Goal: Transaction & Acquisition: Purchase product/service

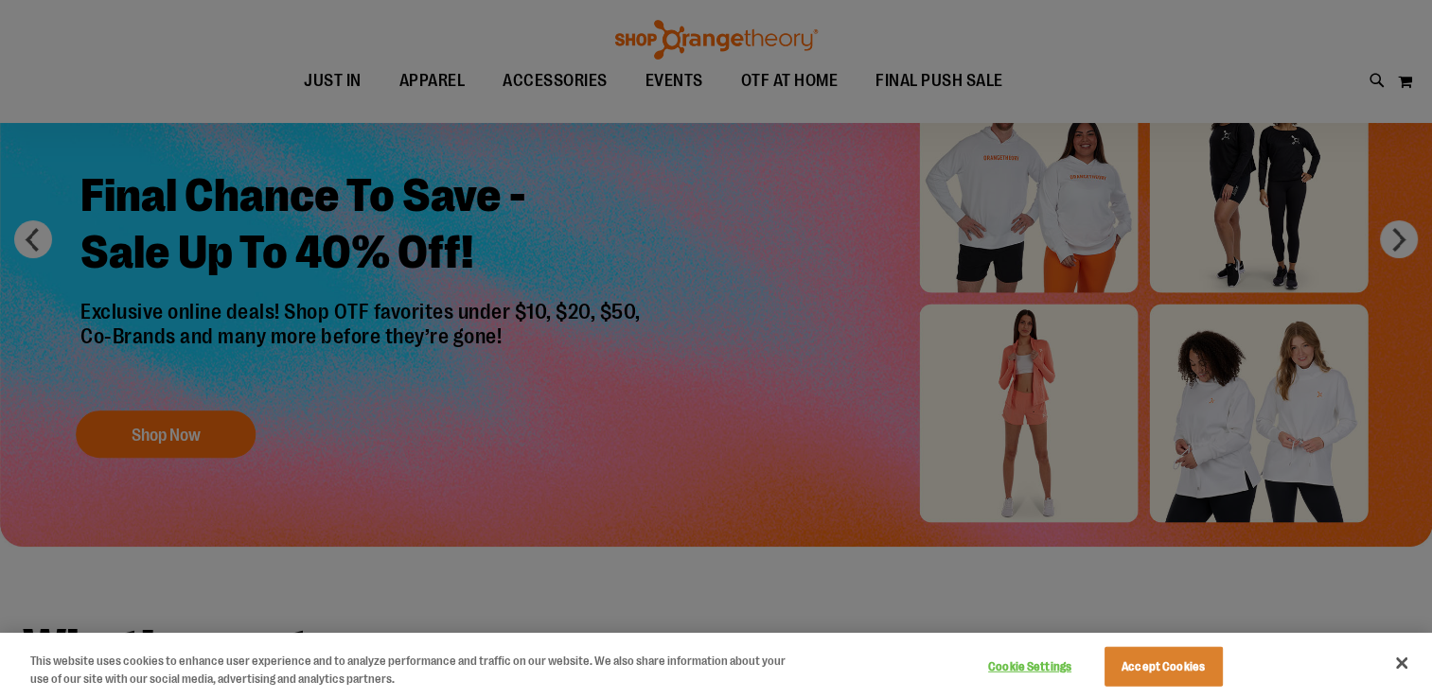
scroll to position [188, 0]
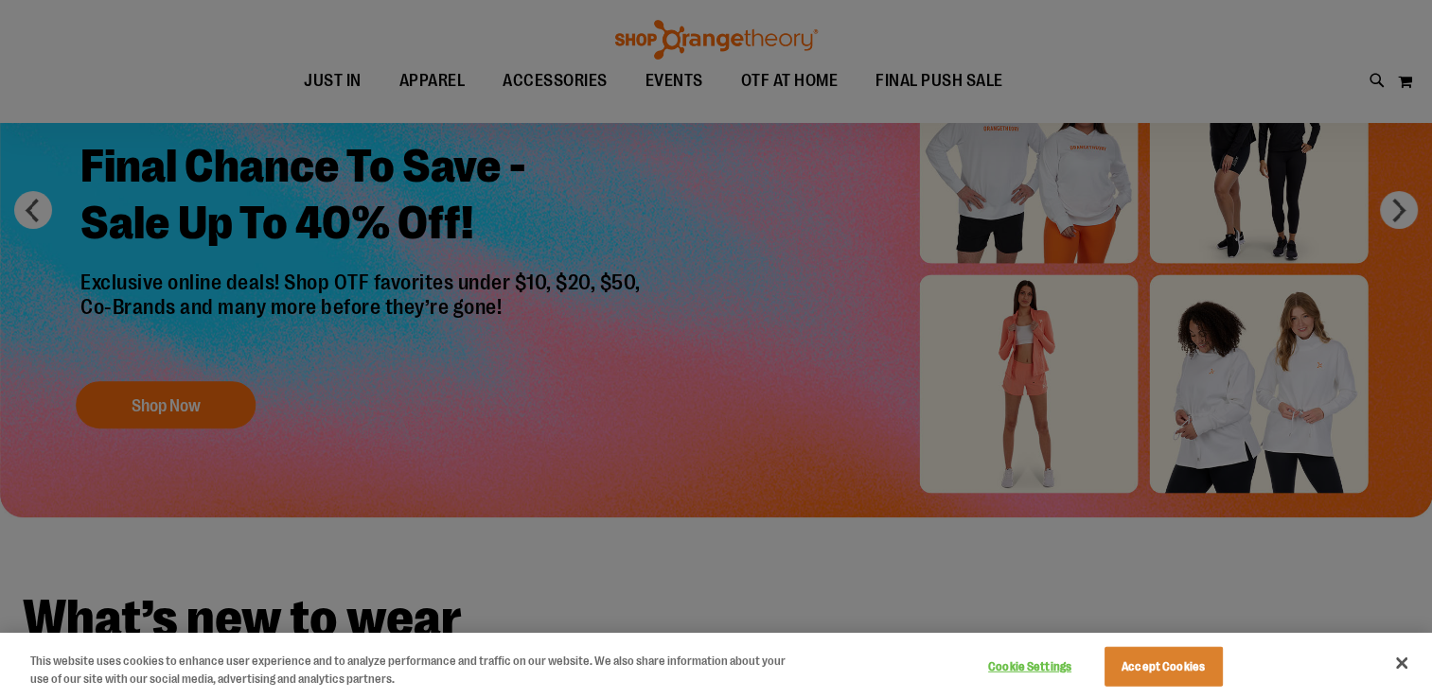
click at [1307, 52] on div at bounding box center [716, 349] width 1432 height 698
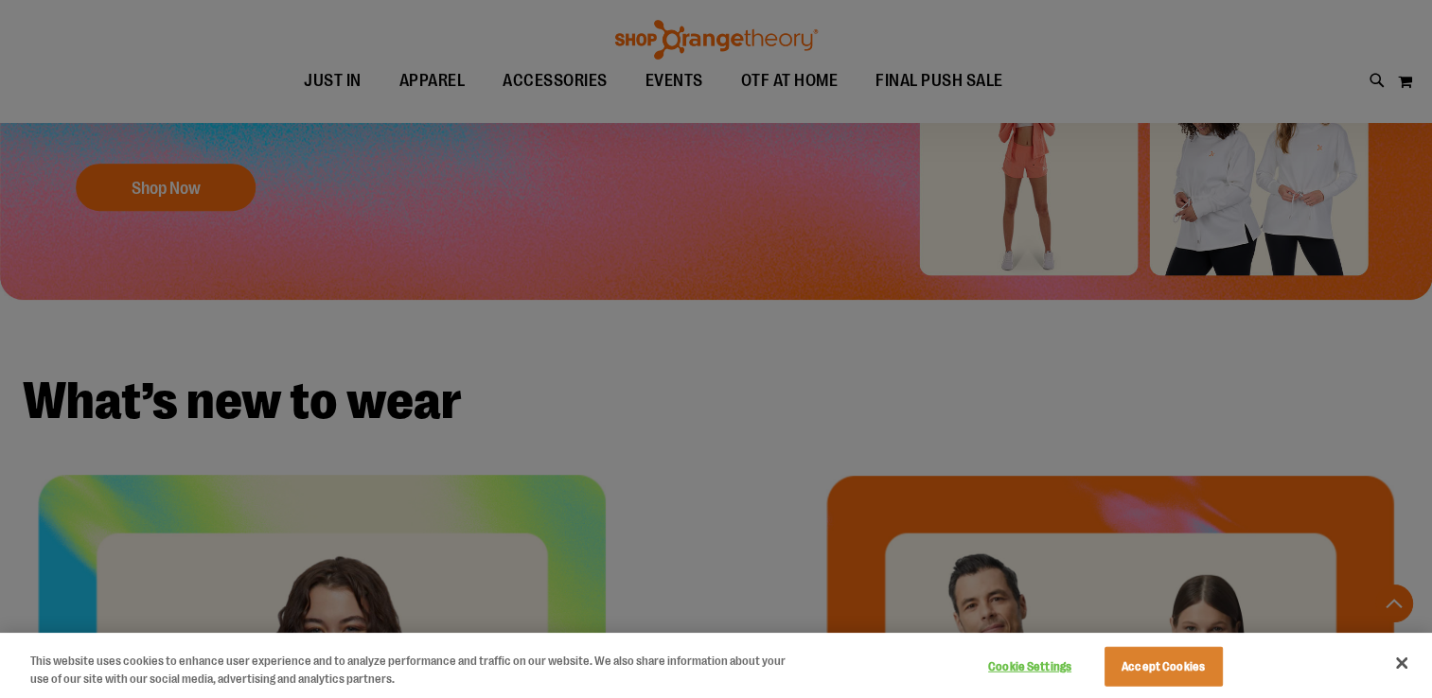
scroll to position [472, 0]
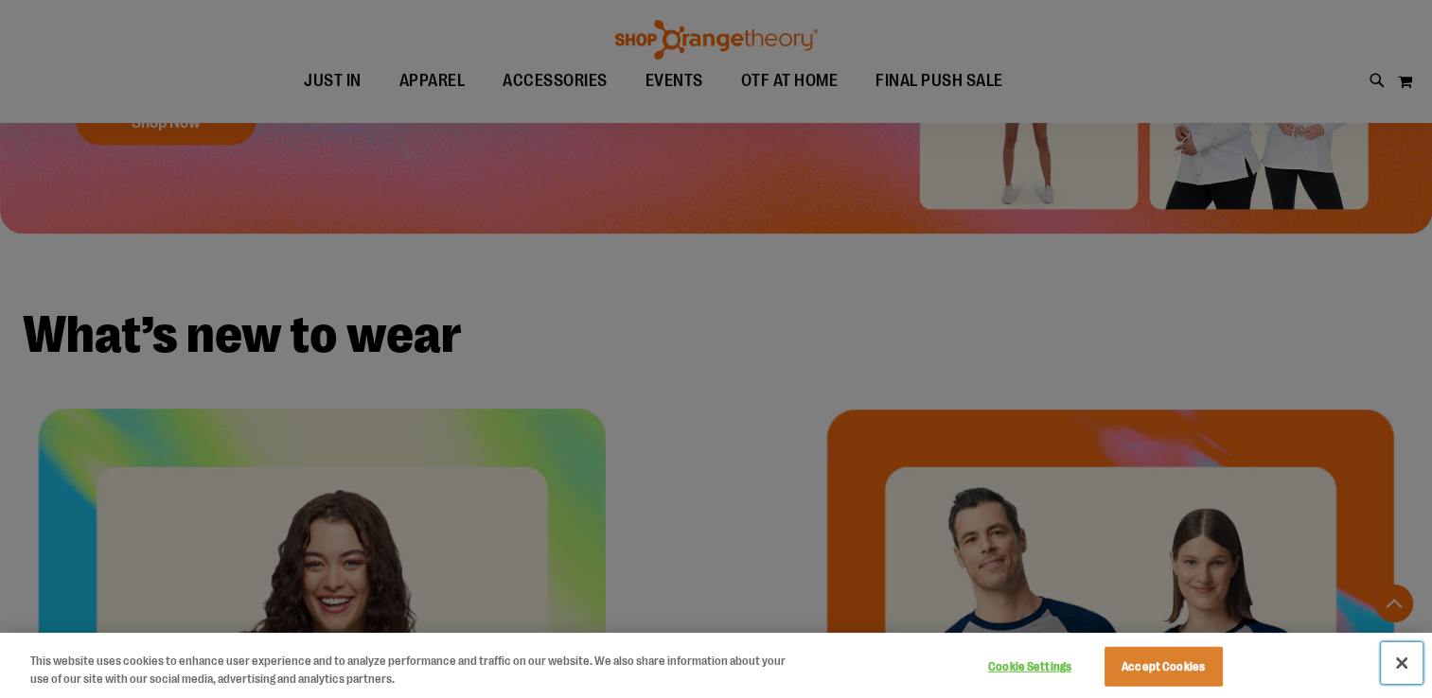
click at [1397, 661] on button "Close" at bounding box center [1402, 664] width 42 height 42
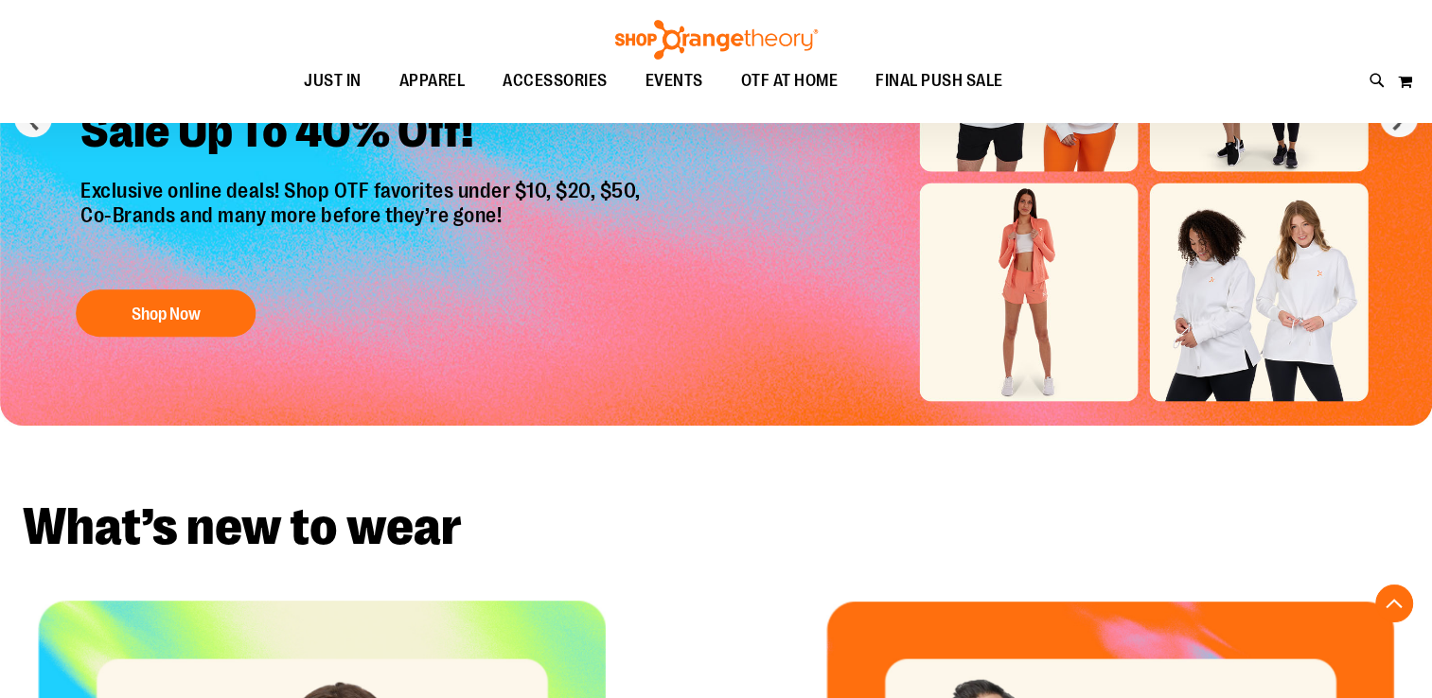
scroll to position [148, 0]
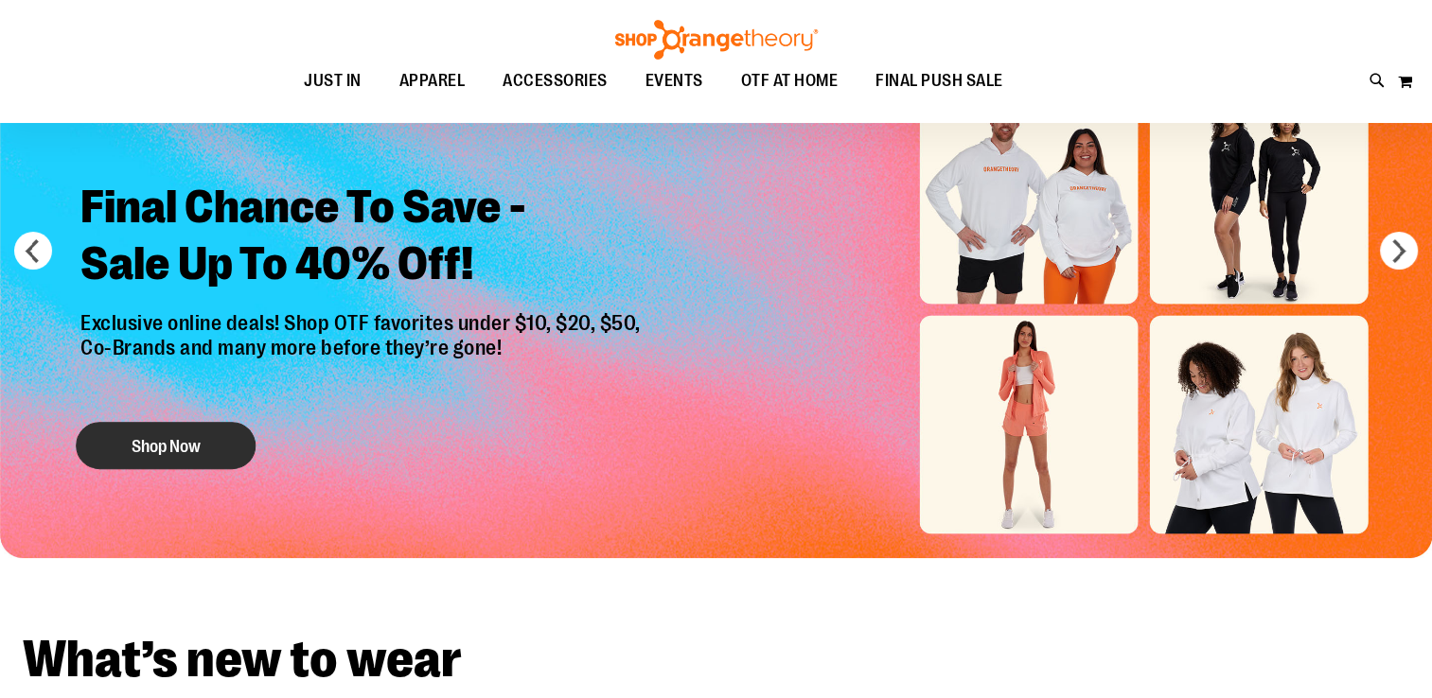
click at [198, 448] on button "Shop Now" at bounding box center [166, 446] width 180 height 47
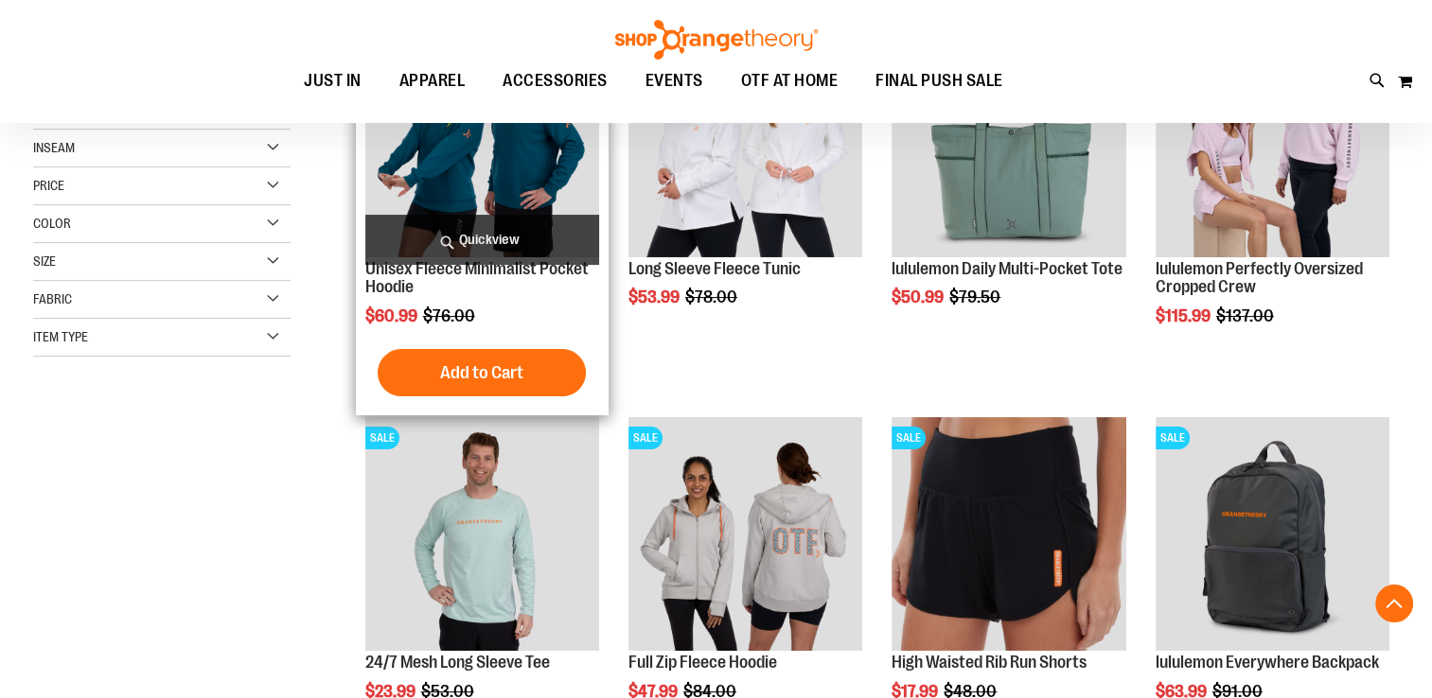
scroll to position [378, 0]
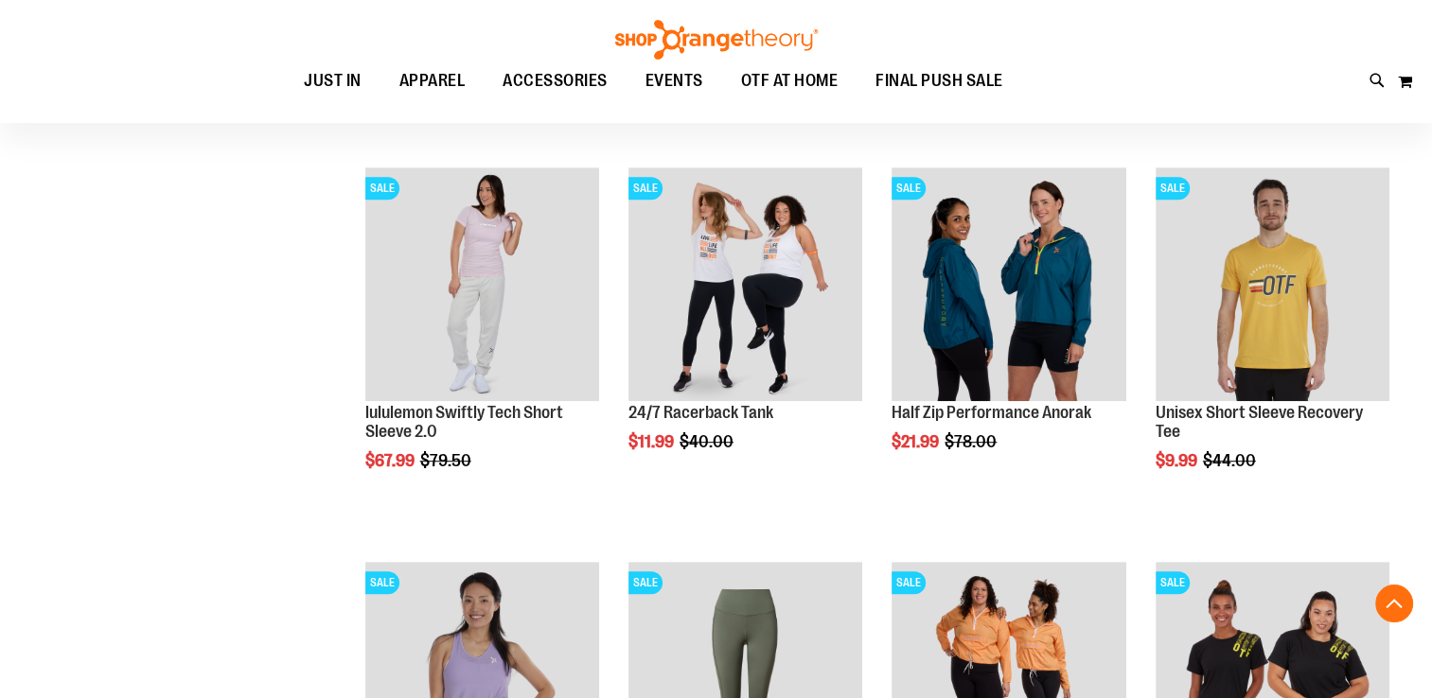
scroll to position [1040, 0]
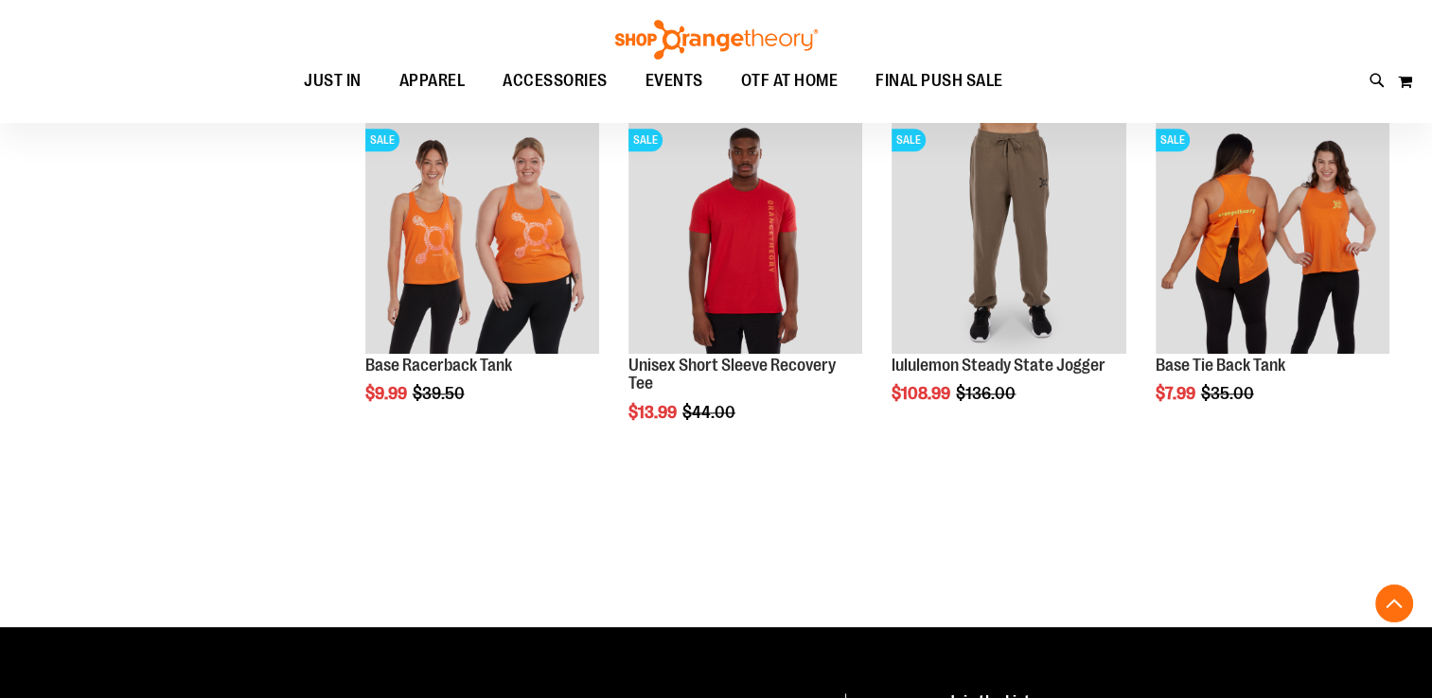
scroll to position [2365, 0]
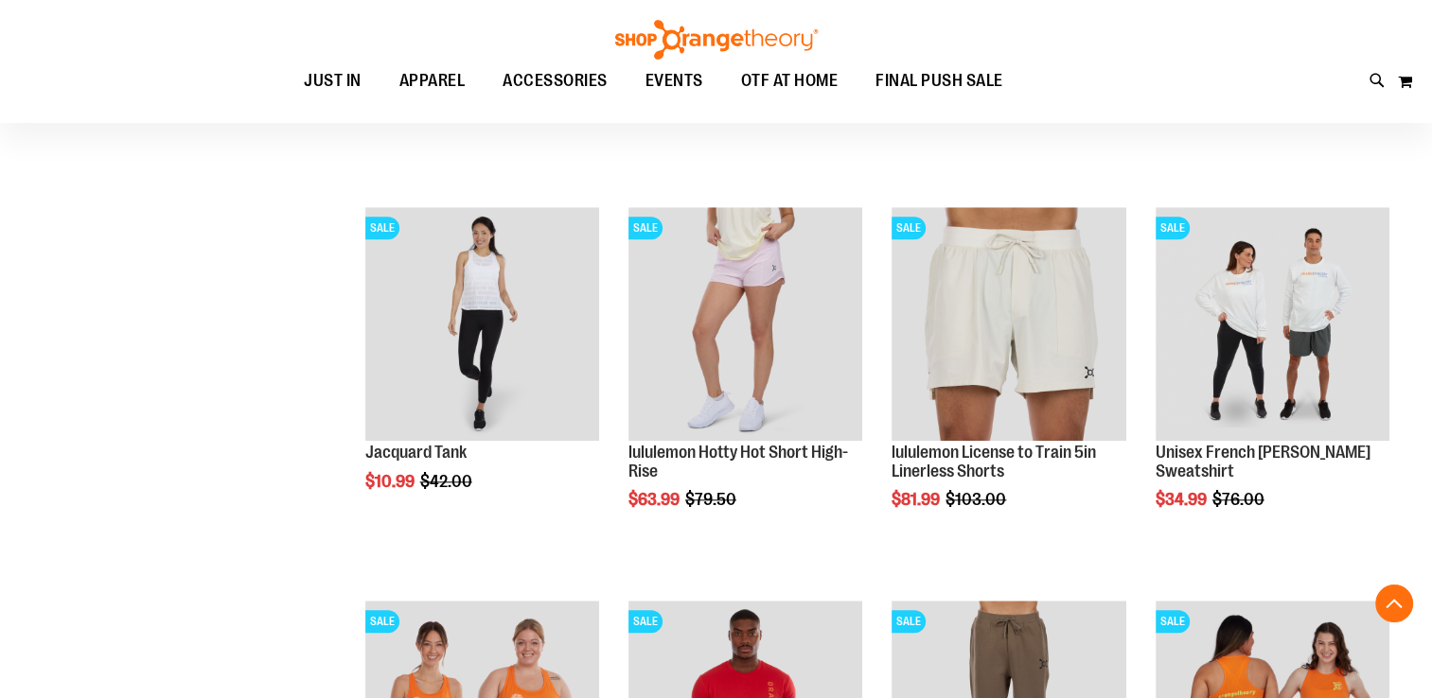
scroll to position [1702, 0]
